Goal: Communication & Community: Participate in discussion

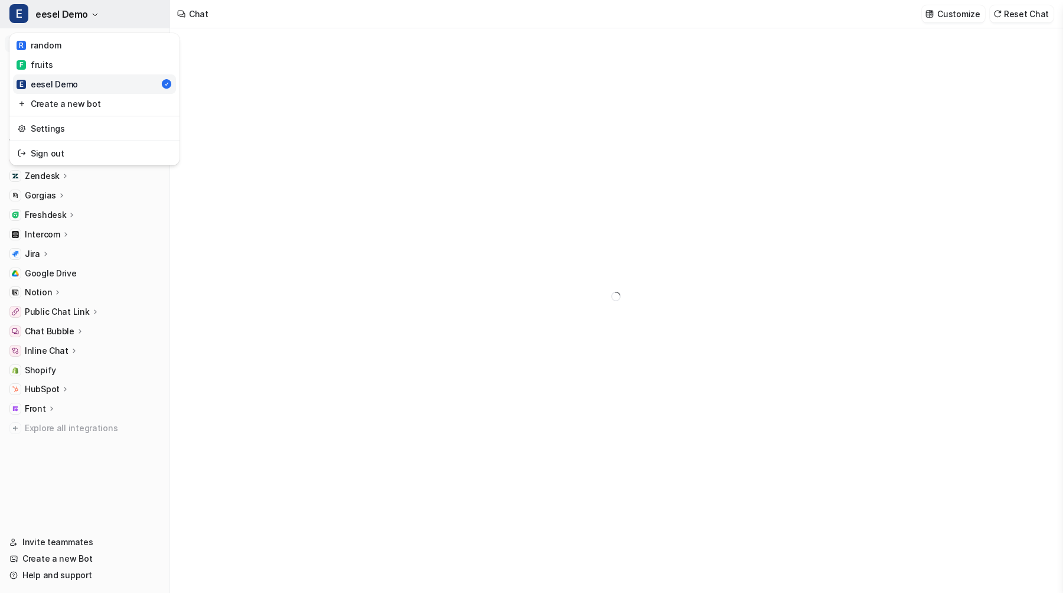
click at [118, 15] on button "E eesel Demo" at bounding box center [85, 14] width 170 height 28
type textarea "**********"
click at [118, 14] on button "E eesel Demo" at bounding box center [85, 14] width 170 height 28
